Goal: Task Accomplishment & Management: Use online tool/utility

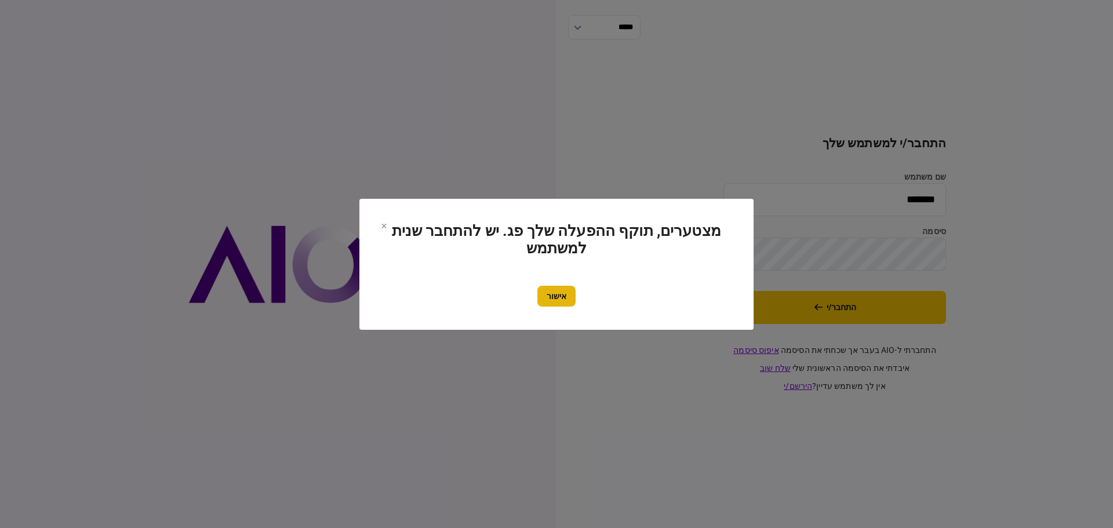
click at [563, 292] on button "אישור" at bounding box center [557, 296] width 38 height 21
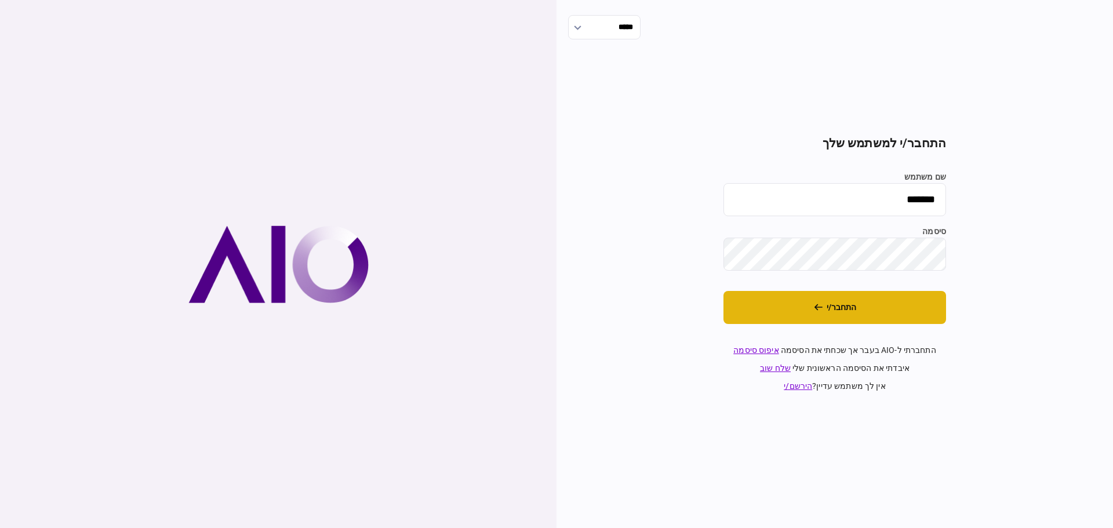
click at [839, 307] on button "התחבר/י" at bounding box center [835, 307] width 223 height 33
